Goal: Task Accomplishment & Management: Manage account settings

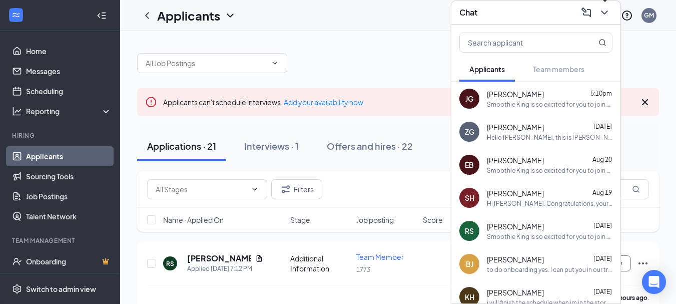
click at [607, 17] on icon "ChevronDown" at bounding box center [604, 13] width 12 height 12
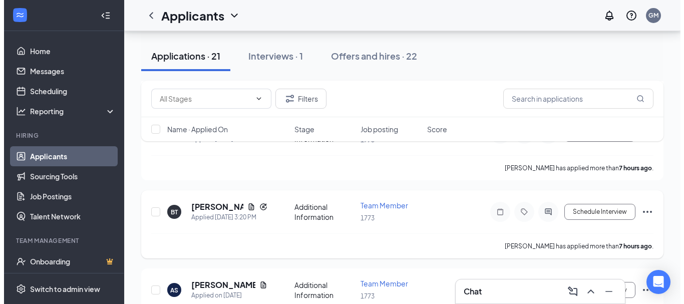
scroll to position [286, 0]
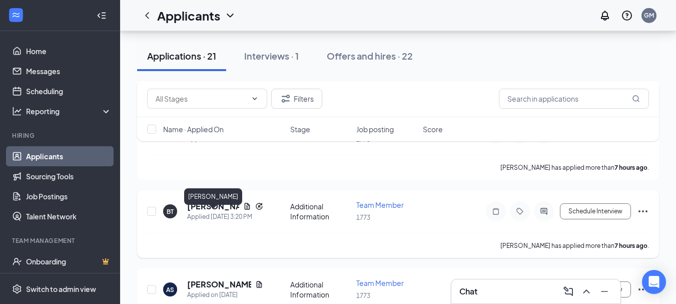
click at [211, 212] on h5 "[PERSON_NAME]" at bounding box center [213, 206] width 52 height 11
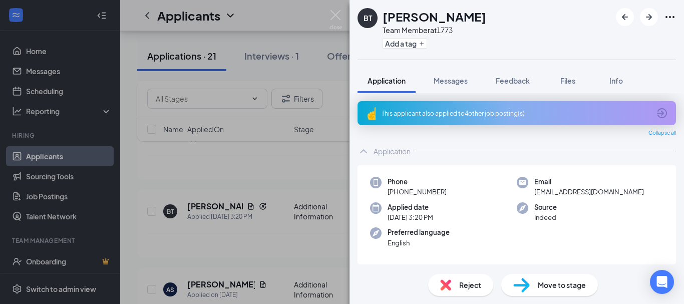
click at [461, 118] on div "This applicant also applied to 4 other job posting(s)" at bounding box center [516, 113] width 318 height 24
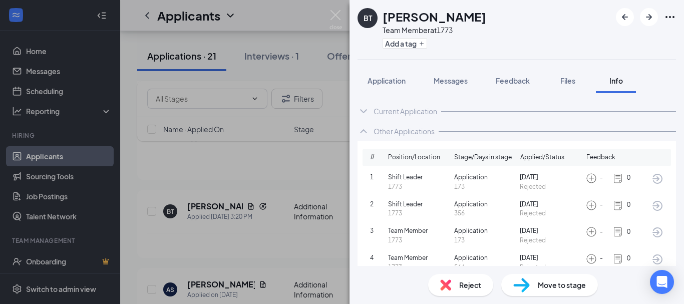
click at [654, 175] on icon "ArrowCircle" at bounding box center [657, 179] width 12 height 12
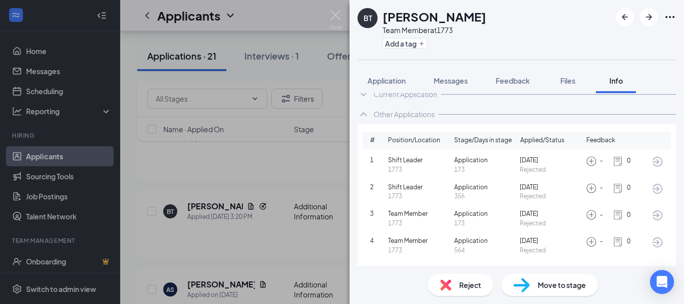
scroll to position [18, 0]
click at [652, 243] on icon "ArrowCircle" at bounding box center [657, 241] width 12 height 12
click at [651, 188] on icon "ArrowCircle" at bounding box center [657, 188] width 12 height 12
click at [382, 83] on span "Application" at bounding box center [386, 80] width 38 height 9
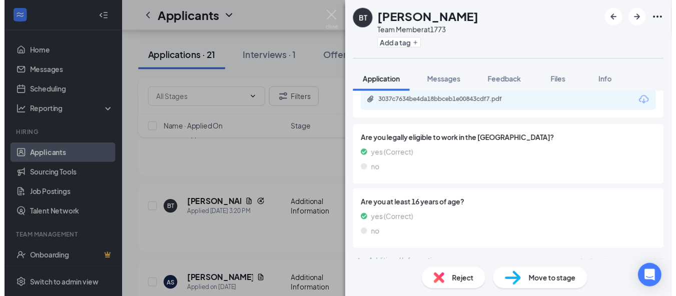
scroll to position [487, 0]
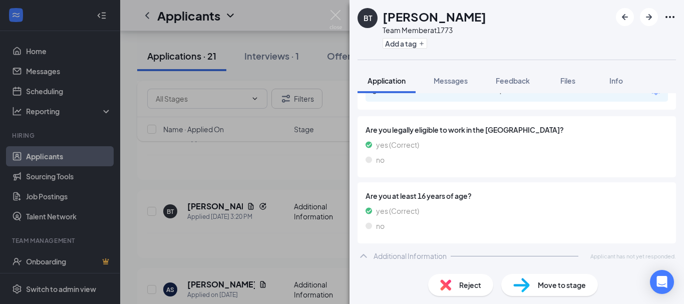
click at [273, 199] on div "BT [PERSON_NAME] Team Member at 1773 Add a tag Application Messages Feedback Fi…" at bounding box center [342, 152] width 684 height 304
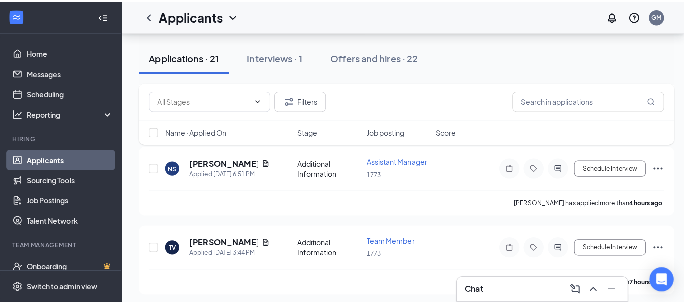
scroll to position [176, 0]
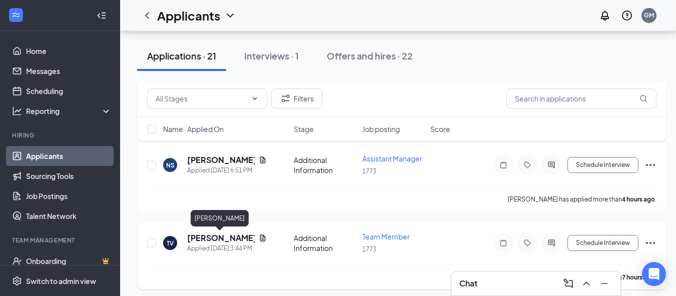
click at [220, 241] on h5 "[PERSON_NAME]" at bounding box center [221, 238] width 68 height 11
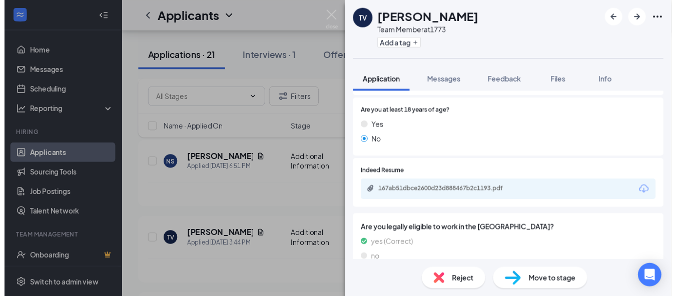
scroll to position [384, 0]
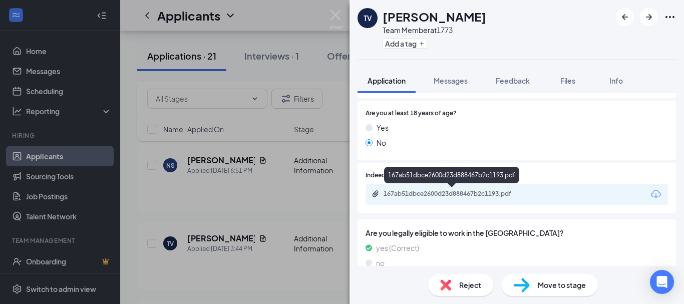
click at [452, 193] on div "167ab51dbce2600d23d888467b2c1193.pdf" at bounding box center [453, 194] width 140 height 8
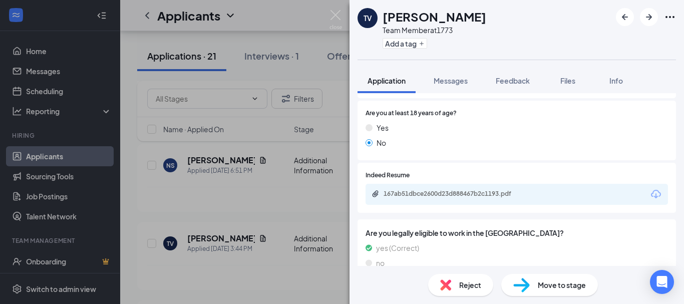
click at [288, 215] on div "TV [PERSON_NAME] Team Member at 1773 Add a tag Application Messages Feedback Fi…" at bounding box center [342, 152] width 684 height 304
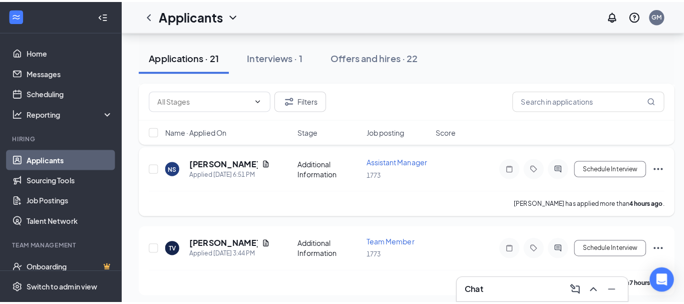
scroll to position [137, 0]
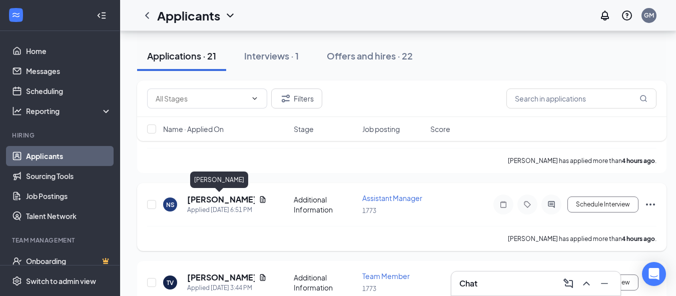
click at [208, 198] on h5 "[PERSON_NAME]" at bounding box center [221, 199] width 68 height 11
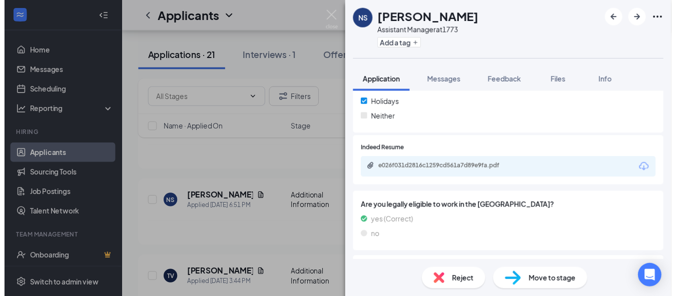
scroll to position [342, 0]
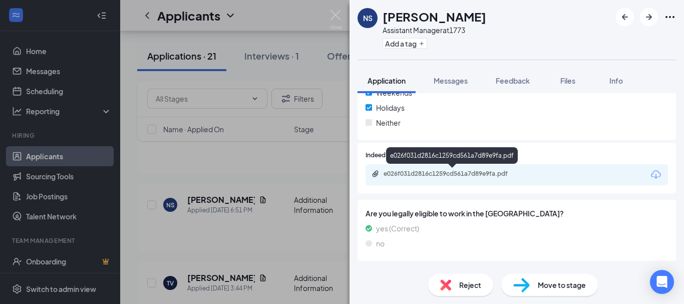
click at [466, 174] on div "e026f031d2816c1259cd561a7d89e9fa.pdf" at bounding box center [453, 174] width 140 height 8
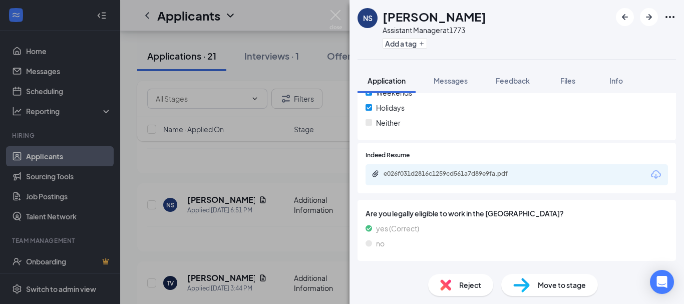
click at [284, 113] on div "NS [PERSON_NAME] Assistant Manager at 1773 Add a tag Application Messages Feedb…" at bounding box center [342, 152] width 684 height 304
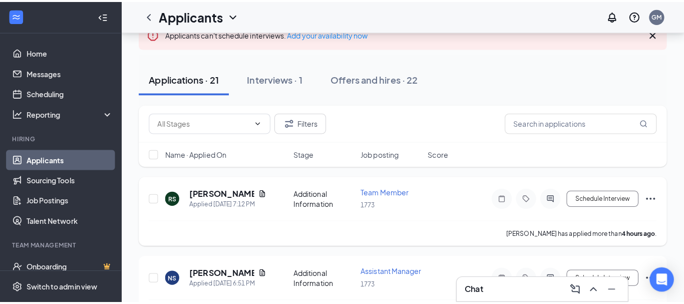
scroll to position [60, 0]
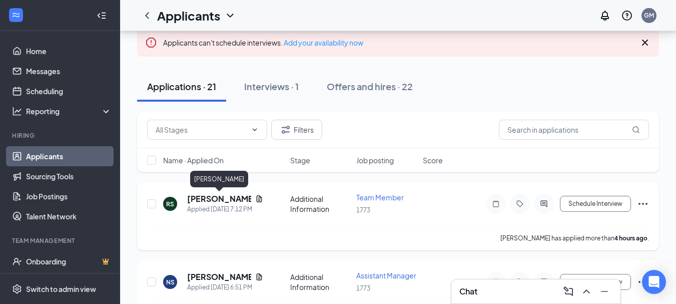
click at [224, 199] on h5 "[PERSON_NAME]" at bounding box center [219, 198] width 64 height 11
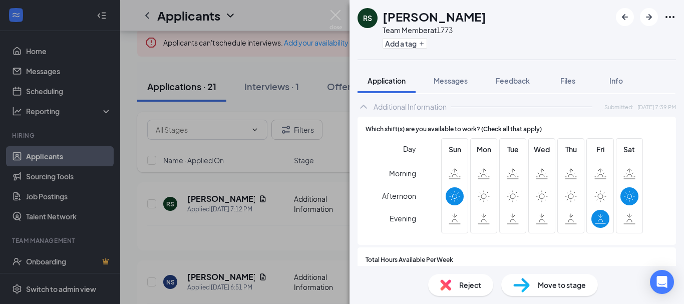
scroll to position [611, 0]
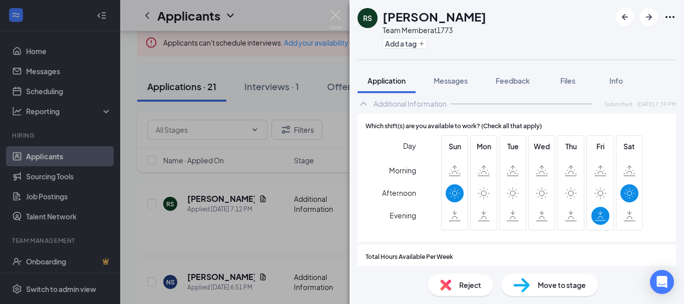
click at [469, 285] on span "Reject" at bounding box center [470, 284] width 22 height 11
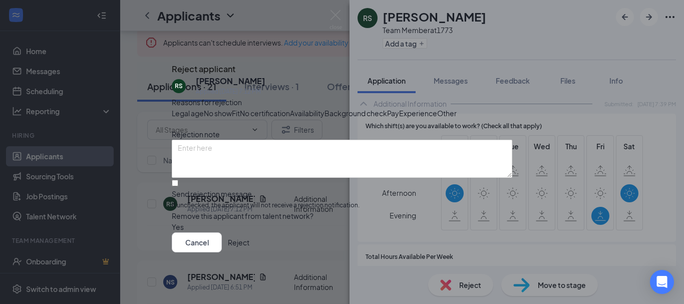
click at [324, 119] on span "Availability" at bounding box center [307, 113] width 35 height 11
click at [249, 252] on button "Reject" at bounding box center [239, 242] width 22 height 20
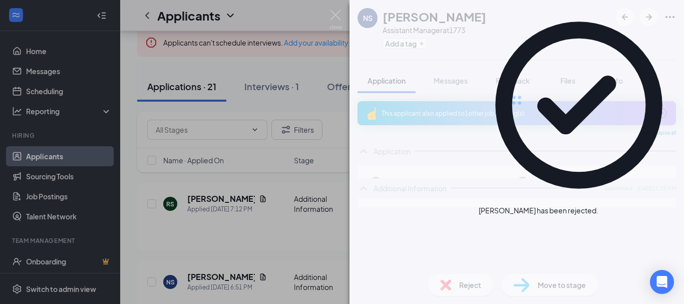
click at [253, 221] on div "NS [PERSON_NAME] Assistant Manager at 1773 Add a tag Application Messages Feedb…" at bounding box center [342, 152] width 684 height 304
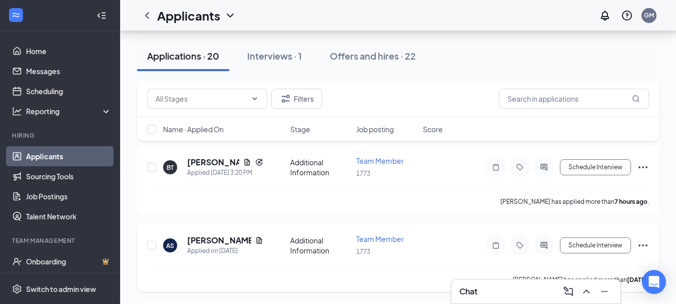
scroll to position [255, 0]
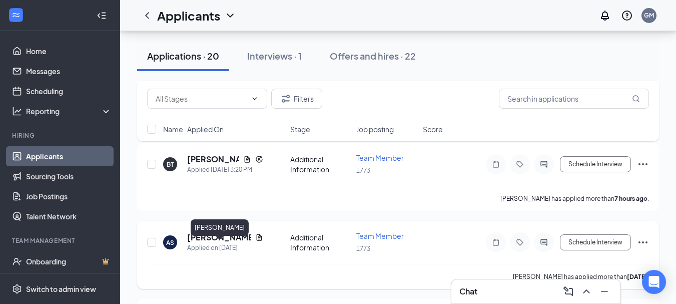
click at [225, 243] on h5 "[PERSON_NAME]" at bounding box center [219, 237] width 64 height 11
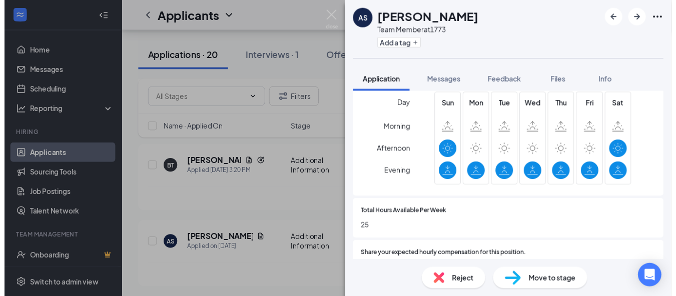
scroll to position [665, 0]
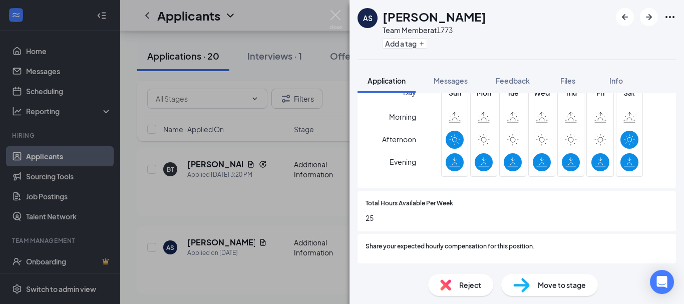
click at [307, 260] on div "AS [PERSON_NAME] Team Member at 1773 Add a tag Application Messages Feedback Fi…" at bounding box center [342, 152] width 684 height 304
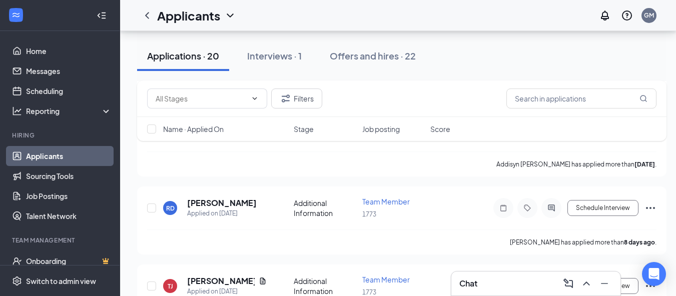
scroll to position [524, 0]
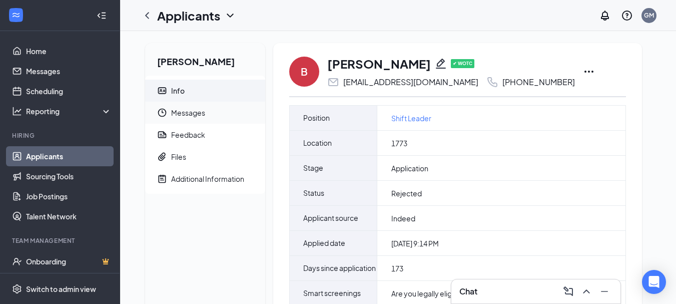
click at [252, 114] on span "Messages" at bounding box center [214, 113] width 86 height 22
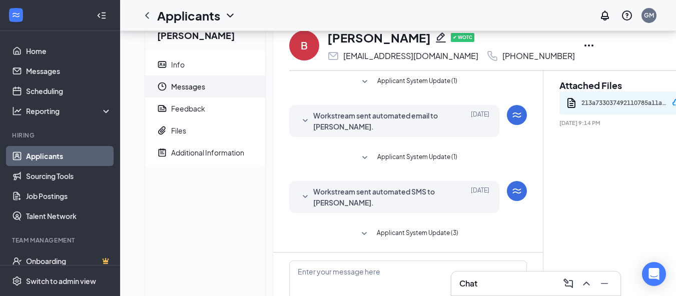
scroll to position [26, 0]
click at [181, 112] on div "Feedback" at bounding box center [188, 109] width 34 height 10
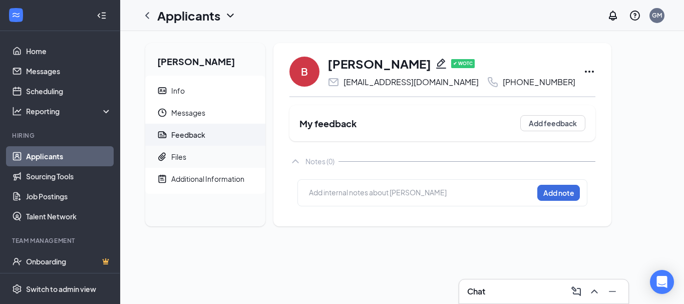
click at [186, 159] on div "Files" at bounding box center [178, 157] width 15 height 10
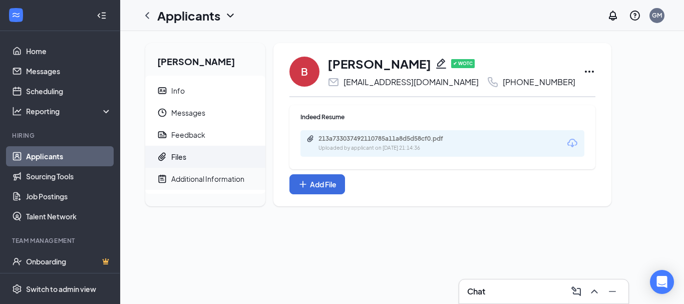
click at [198, 184] on span "Additional Information" at bounding box center [214, 179] width 86 height 22
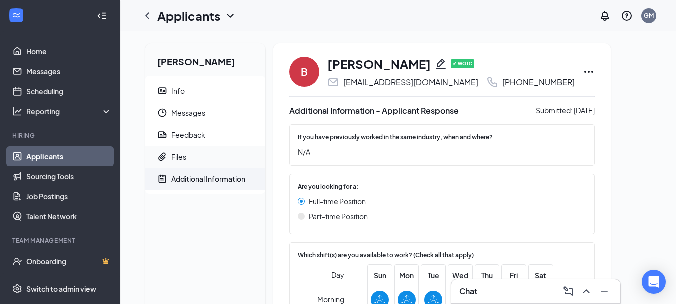
click at [234, 154] on span "Files" at bounding box center [214, 157] width 86 height 22
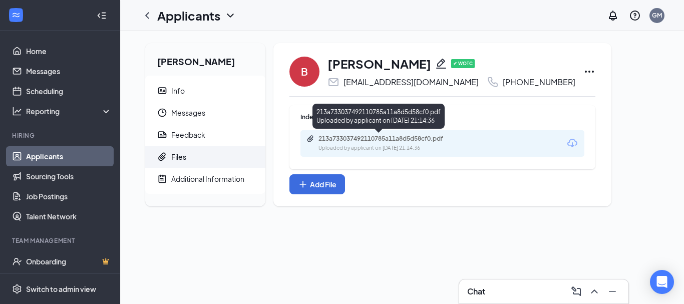
click at [344, 137] on div "213a733037492110785a11a8d5d58cf0.pdf" at bounding box center [388, 139] width 140 height 8
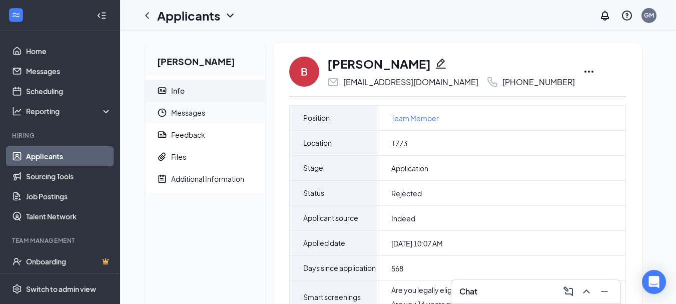
click at [198, 113] on span "Messages" at bounding box center [214, 113] width 86 height 22
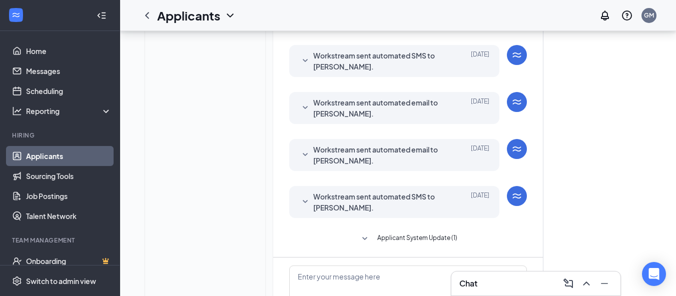
scroll to position [331, 0]
click at [403, 235] on span "Applicant System Update (1)" at bounding box center [417, 239] width 80 height 12
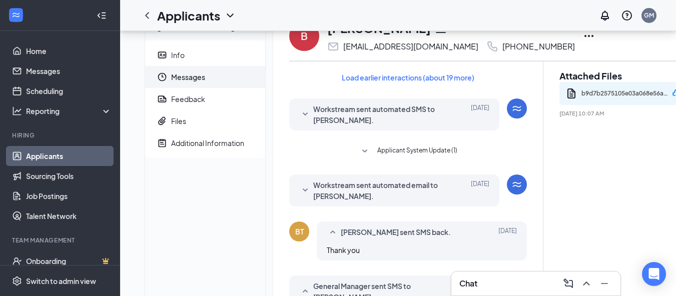
scroll to position [32, 0]
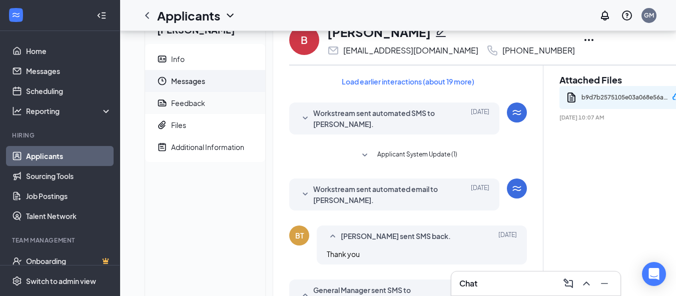
click at [174, 107] on div "Feedback" at bounding box center [188, 103] width 34 height 10
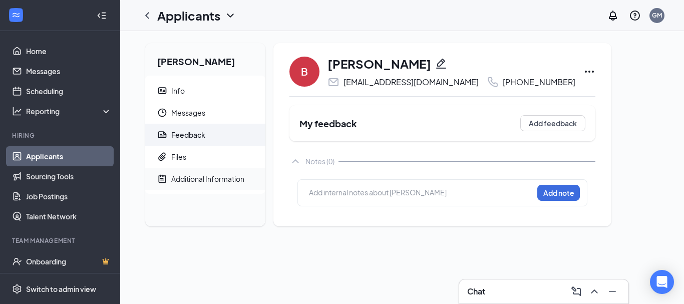
click at [181, 173] on span "Additional Information" at bounding box center [214, 179] width 86 height 22
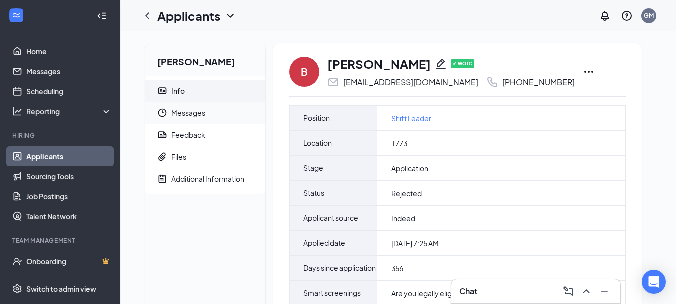
click at [199, 115] on span "Messages" at bounding box center [214, 113] width 86 height 22
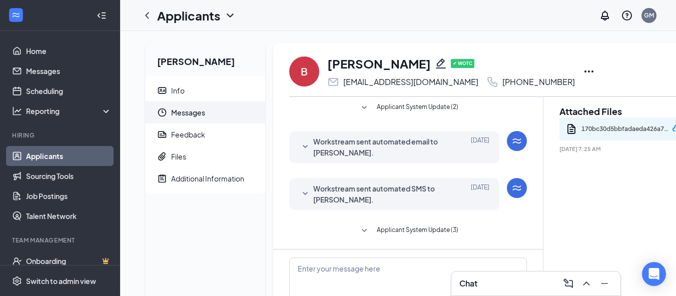
click at [393, 228] on span "Applicant System Update (3)" at bounding box center [418, 231] width 82 height 12
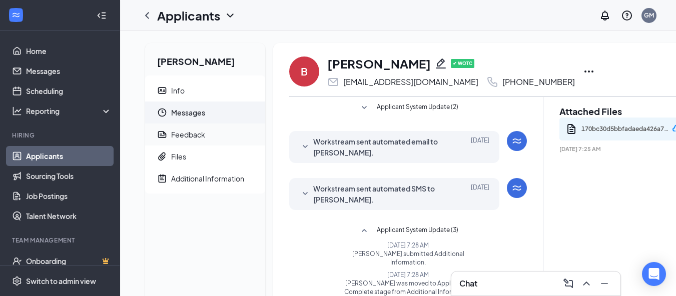
click at [166, 138] on icon "Report" at bounding box center [162, 134] width 9 height 7
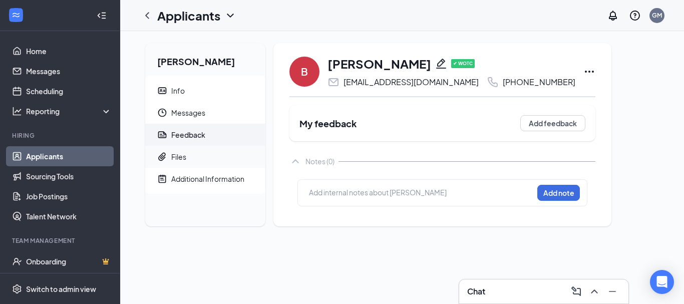
click at [184, 159] on div "Files" at bounding box center [178, 157] width 15 height 10
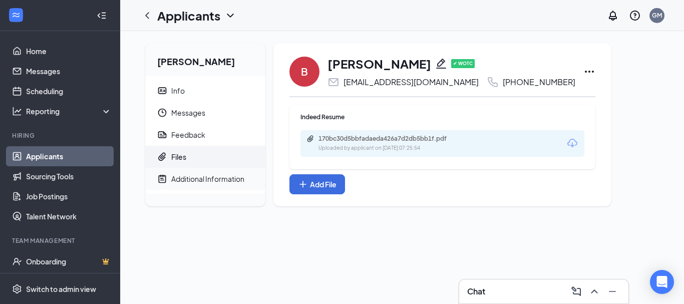
click at [196, 181] on div "Additional Information" at bounding box center [207, 179] width 73 height 10
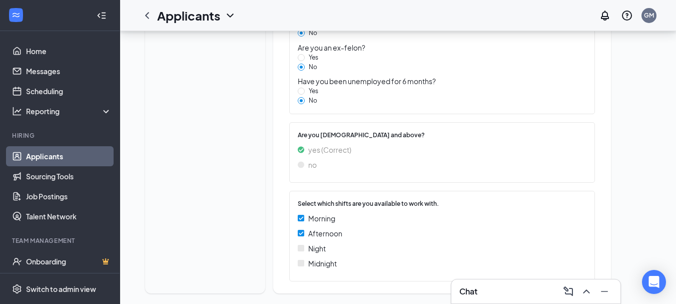
scroll to position [710, 0]
